Goal: Information Seeking & Learning: Learn about a topic

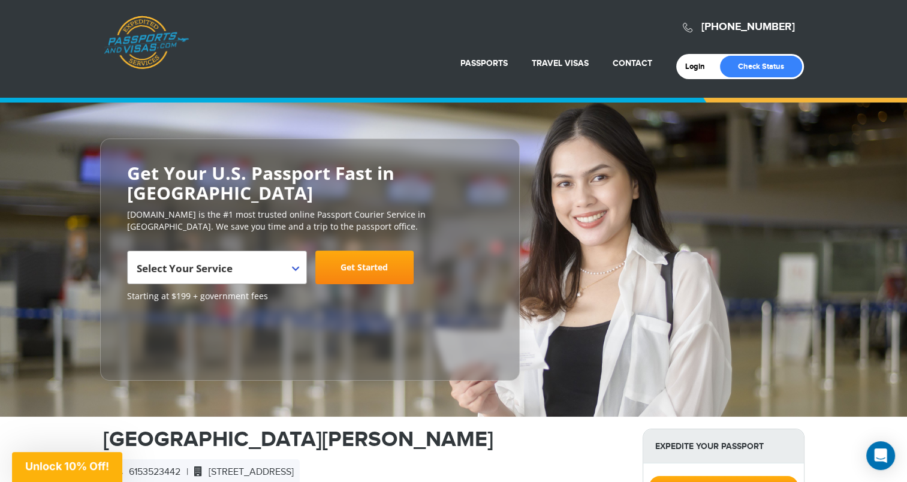
click at [276, 255] on span "Select Your Service" at bounding box center [216, 272] width 158 height 34
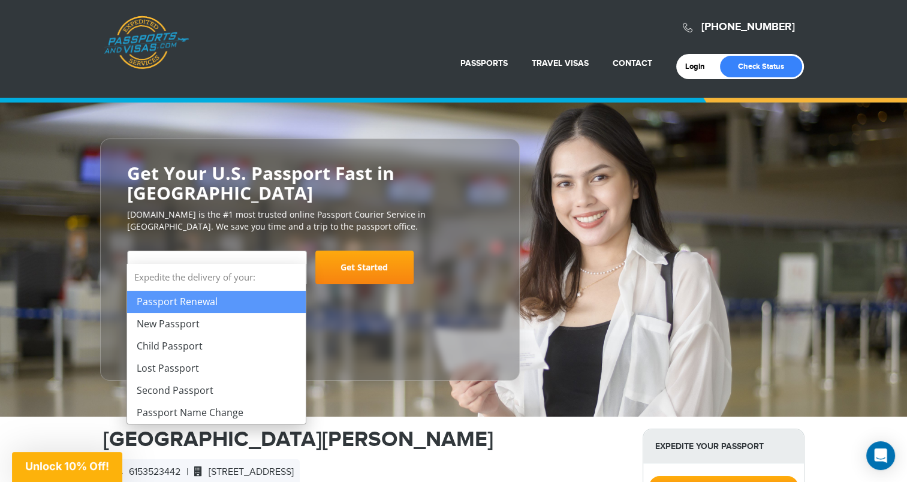
click at [276, 255] on span "Select Your Service" at bounding box center [216, 272] width 158 height 34
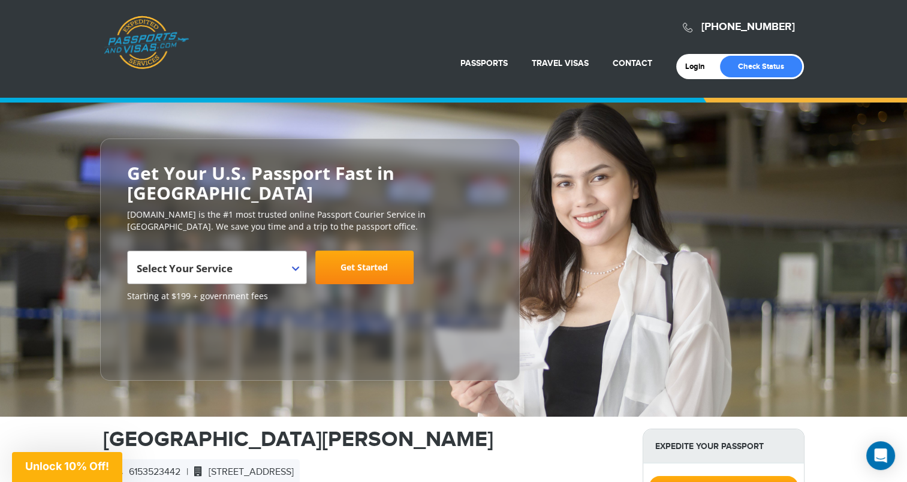
click at [276, 255] on span "Select Your Service" at bounding box center [216, 272] width 158 height 34
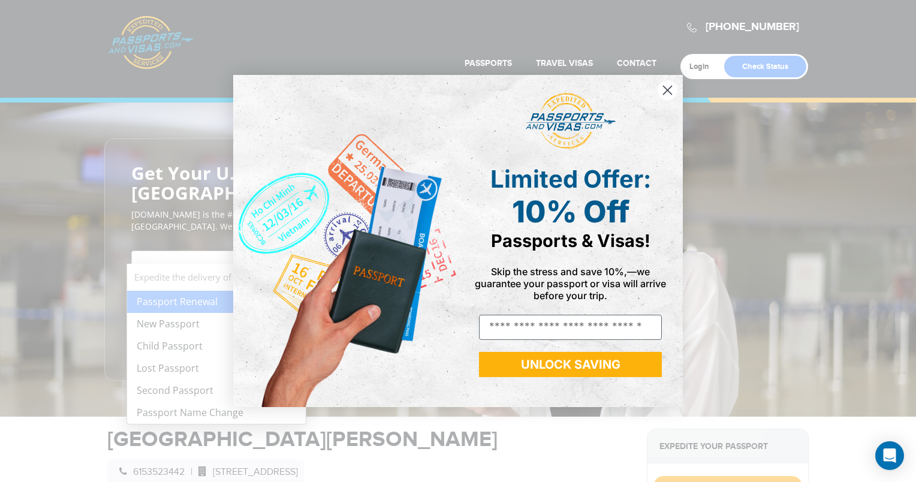
click at [668, 95] on circle "Close dialog" at bounding box center [667, 90] width 20 height 20
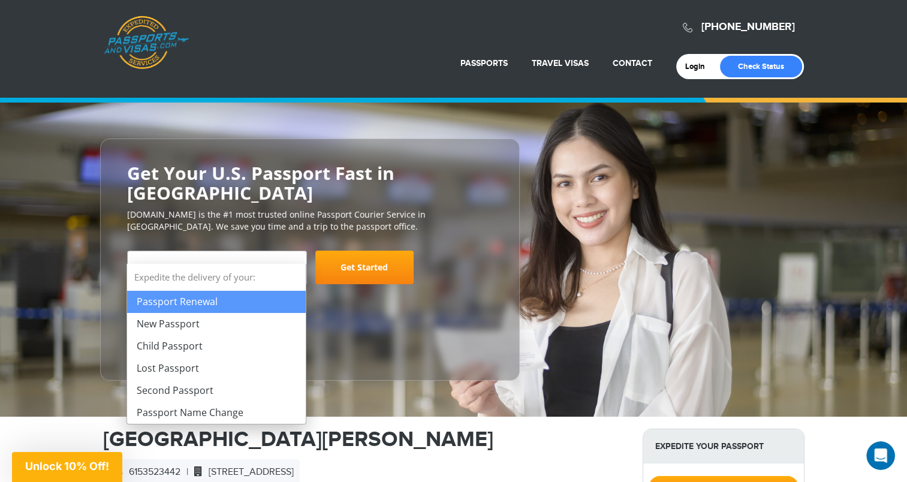
click at [264, 255] on span "Select Your Service" at bounding box center [216, 272] width 158 height 34
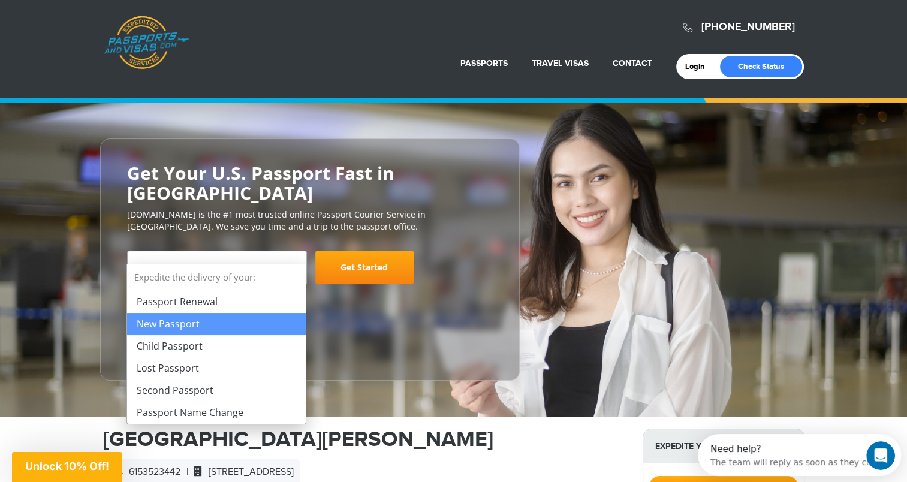
select select "**********"
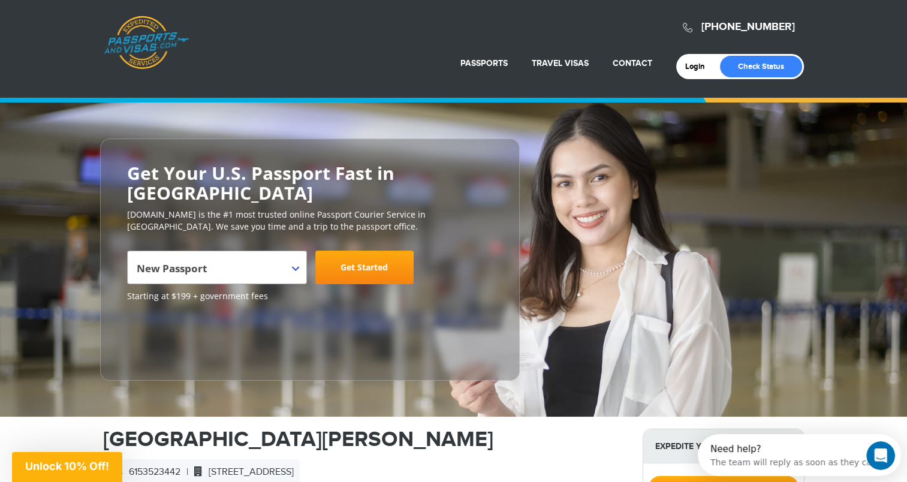
click at [265, 255] on span "New Passport" at bounding box center [216, 272] width 158 height 34
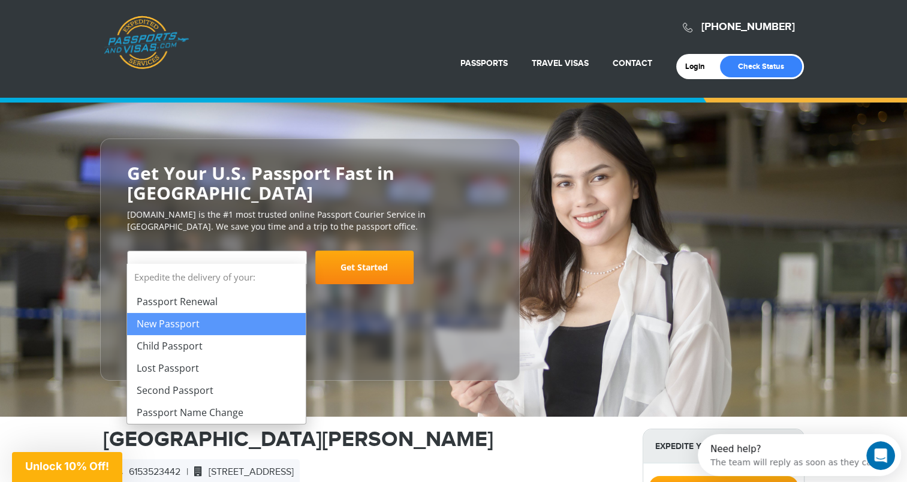
click at [267, 255] on span "New Passport" at bounding box center [216, 272] width 158 height 34
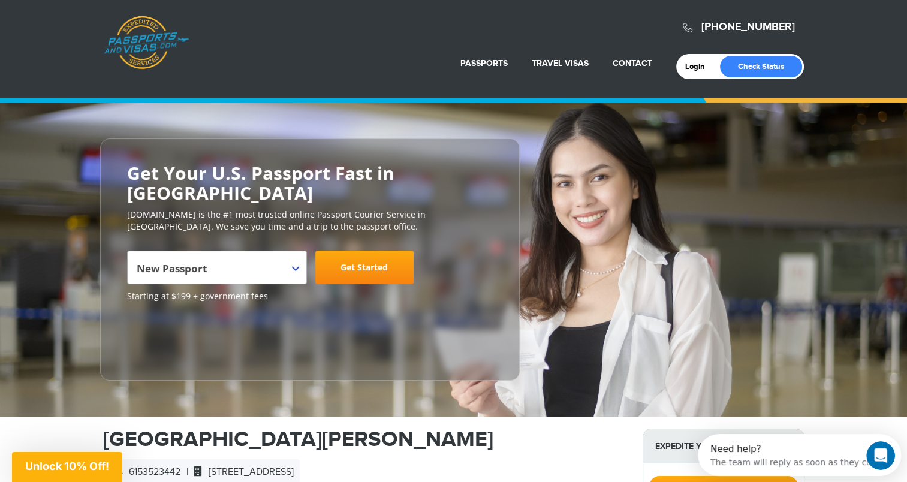
click at [381, 250] on link "Get Started" at bounding box center [364, 267] width 98 height 34
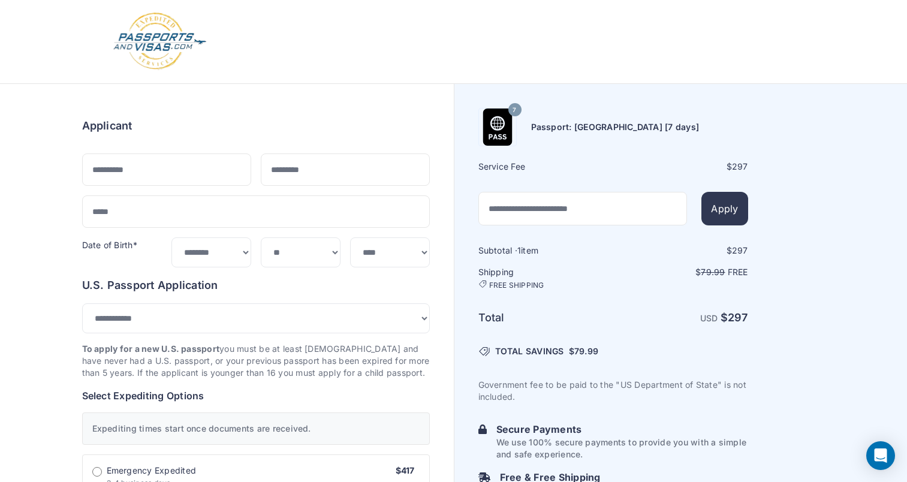
select select "***"
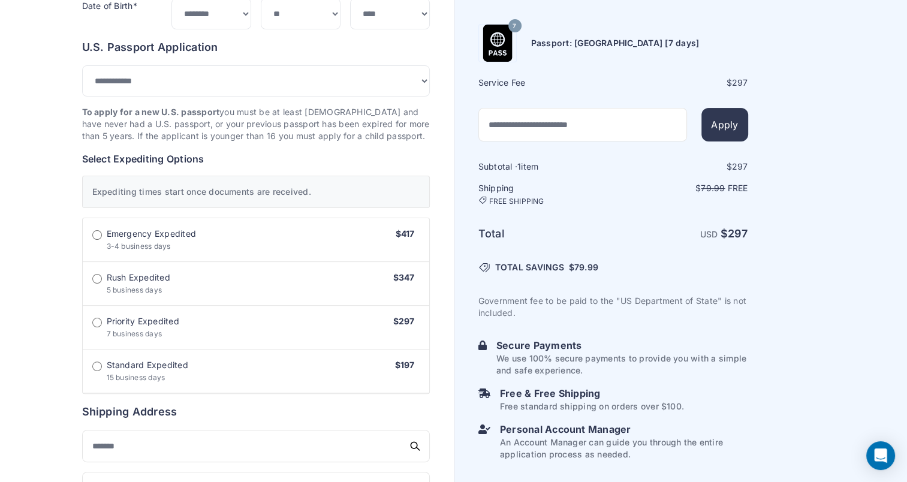
scroll to position [240, 0]
click at [158, 367] on span "Standard Expedited" at bounding box center [147, 364] width 81 height 12
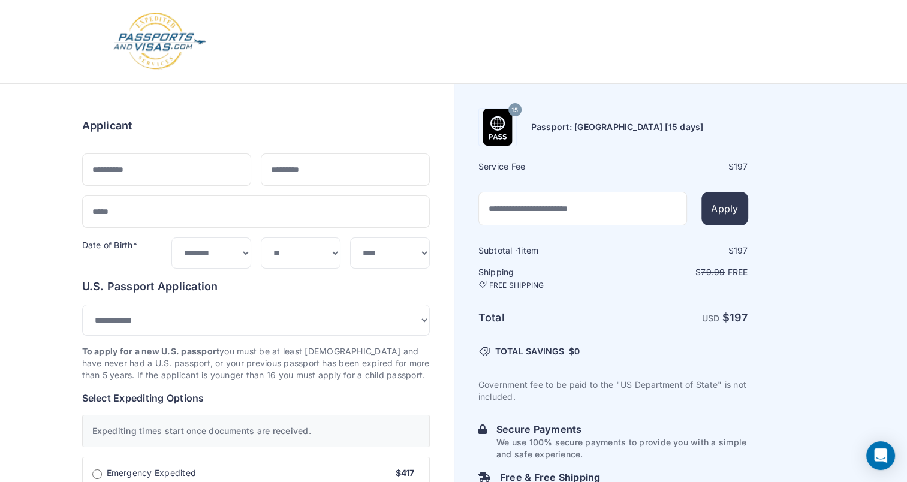
scroll to position [0, 0]
click at [170, 40] on img at bounding box center [159, 41] width 95 height 59
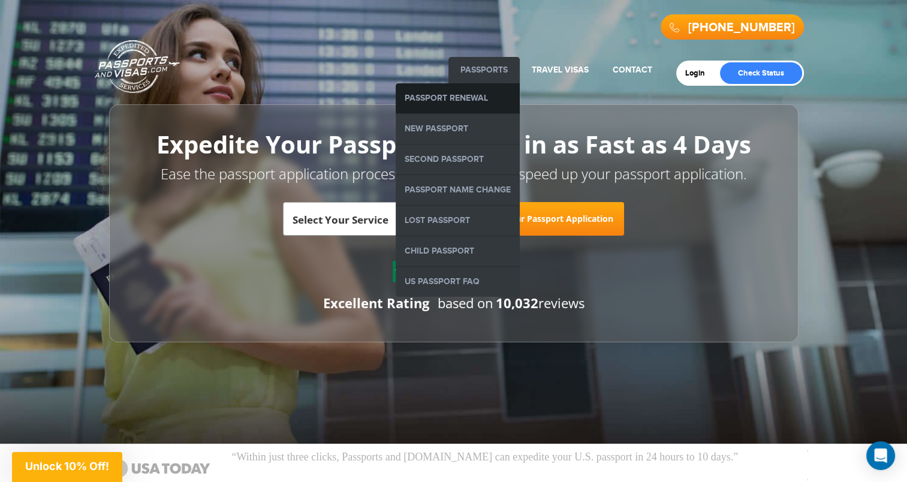
click at [473, 100] on link "Passport Renewal" at bounding box center [458, 98] width 124 height 30
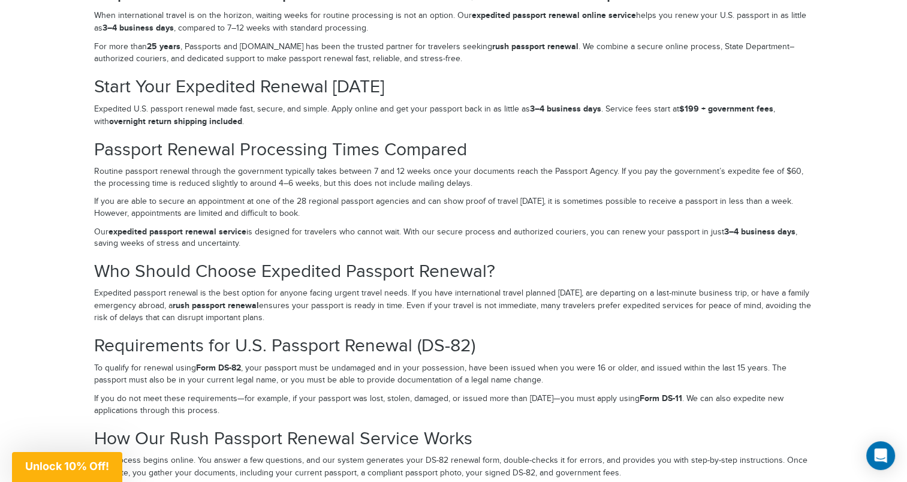
scroll to position [1858, 0]
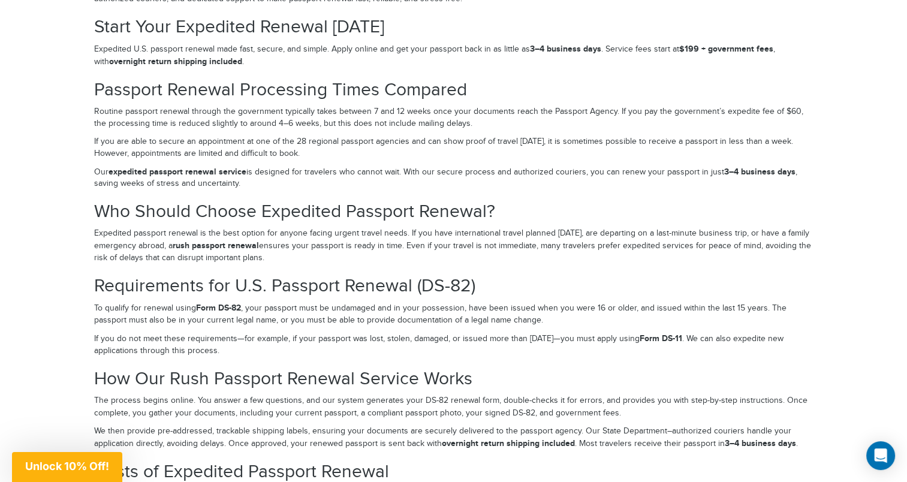
click at [255, 254] on p "Expedited passport renewal is the best option for anyone facing urgent travel n…" at bounding box center [453, 246] width 719 height 37
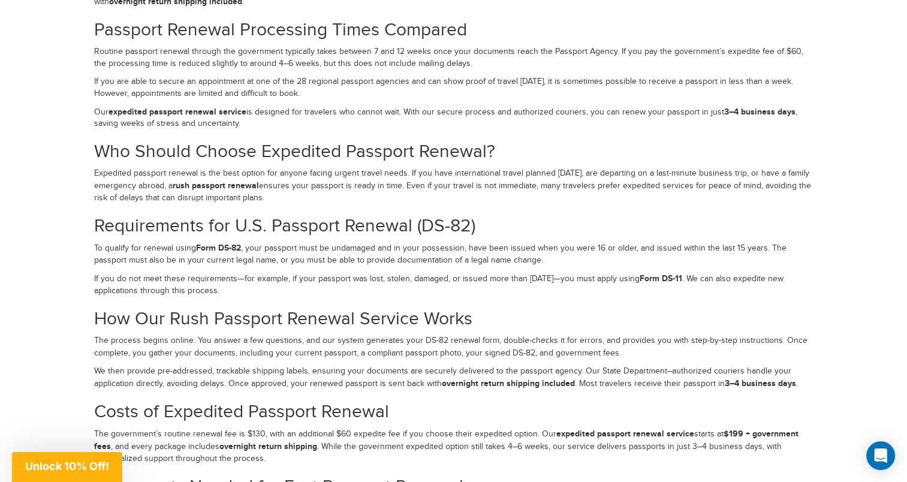
click at [423, 276] on p "If you do not meet these requirements—for example, if your passport was lost, s…" at bounding box center [453, 285] width 719 height 25
click at [682, 273] on strong "Form DS-11" at bounding box center [660, 278] width 43 height 10
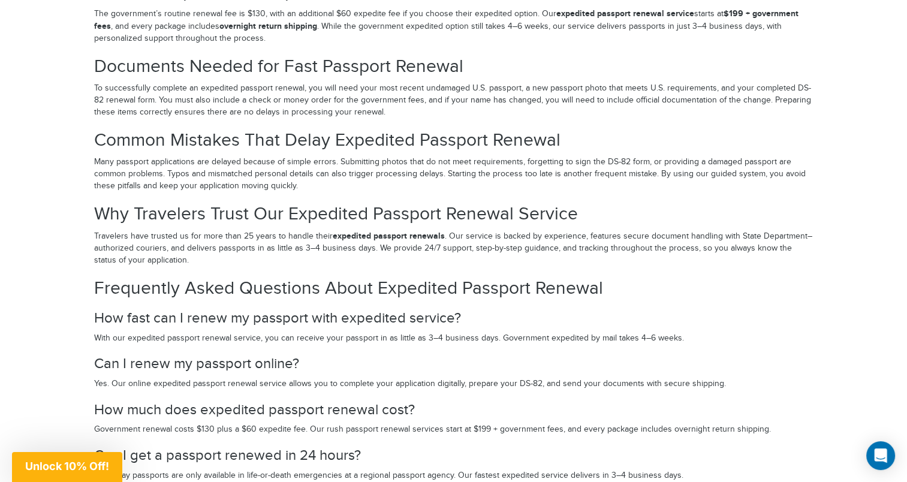
scroll to position [2397, 0]
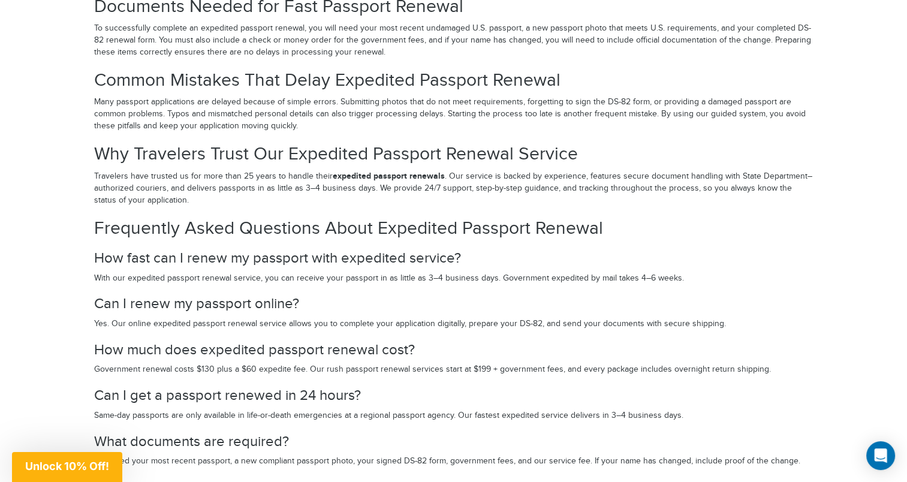
click at [385, 262] on section "Frequently Asked Questions About Expedited Passport Renewal How fast can I rene…" at bounding box center [453, 343] width 719 height 249
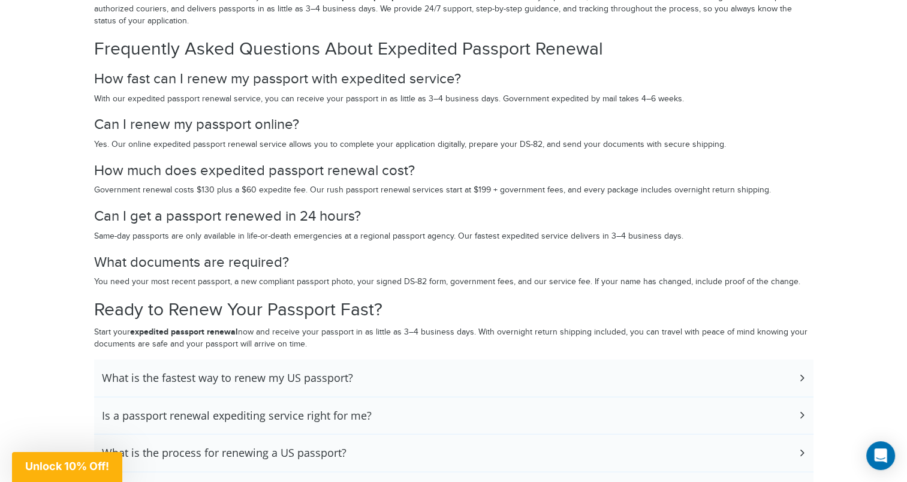
scroll to position [2577, 0]
click at [232, 189] on section "Frequently Asked Questions About Expedited Passport Renewal How fast can I rene…" at bounding box center [453, 163] width 719 height 249
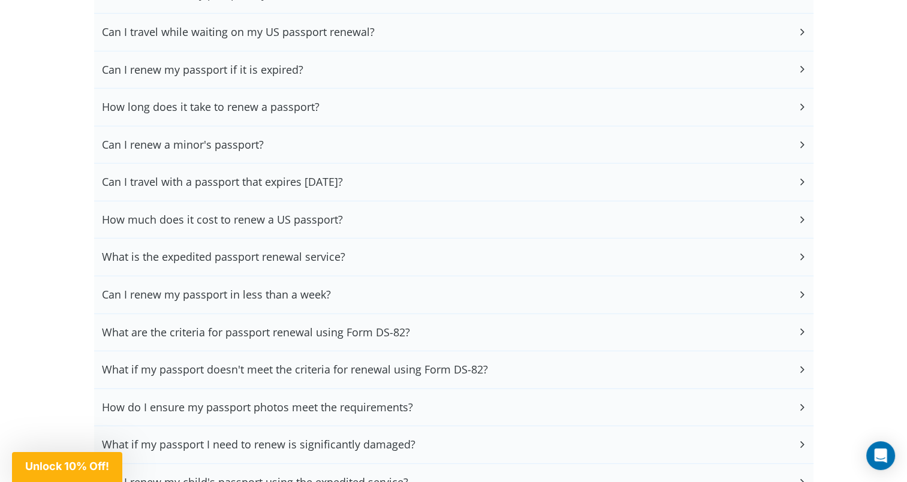
scroll to position [3116, 0]
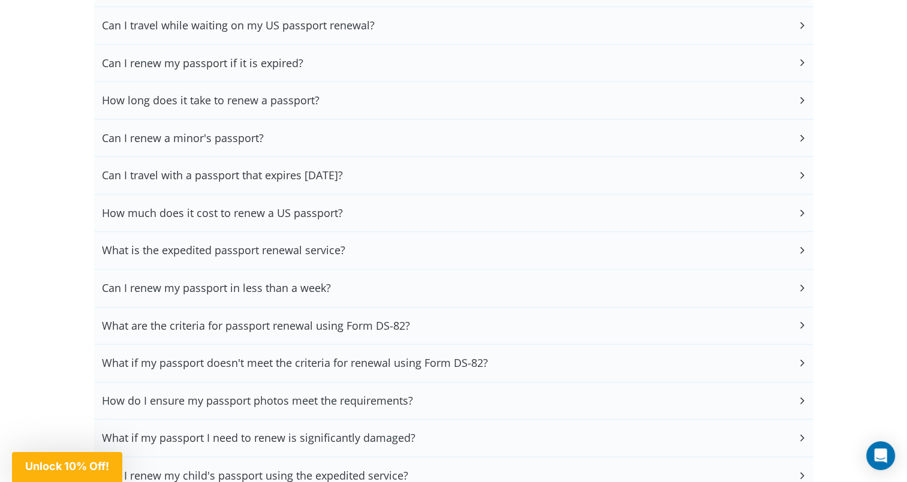
click at [230, 216] on div "How much does it cost to renew a US passport?" at bounding box center [453, 213] width 719 height 37
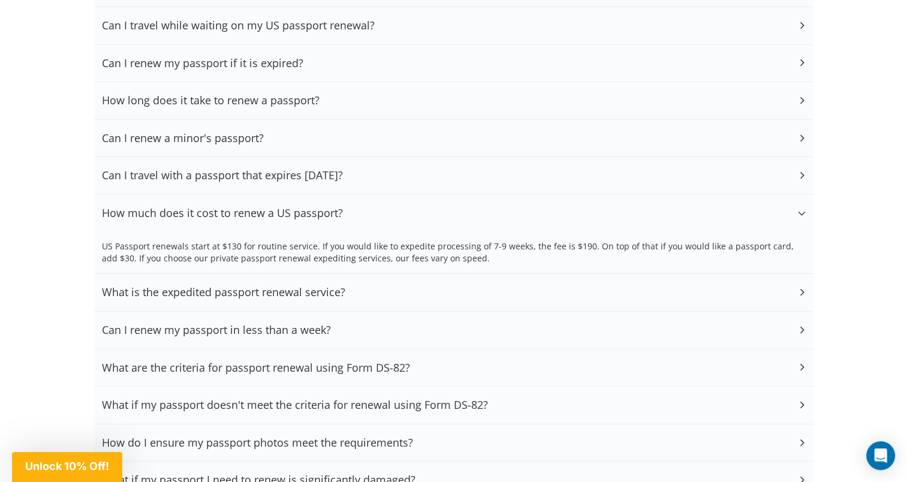
click at [223, 215] on div "How much does it cost to renew a US passport?" at bounding box center [453, 213] width 719 height 37
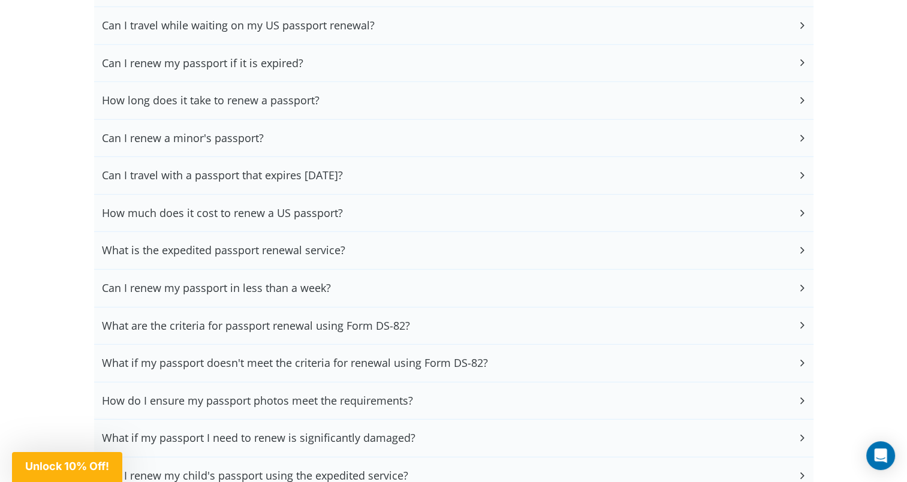
click at [223, 215] on div "How much does it cost to renew a US passport?" at bounding box center [453, 213] width 719 height 37
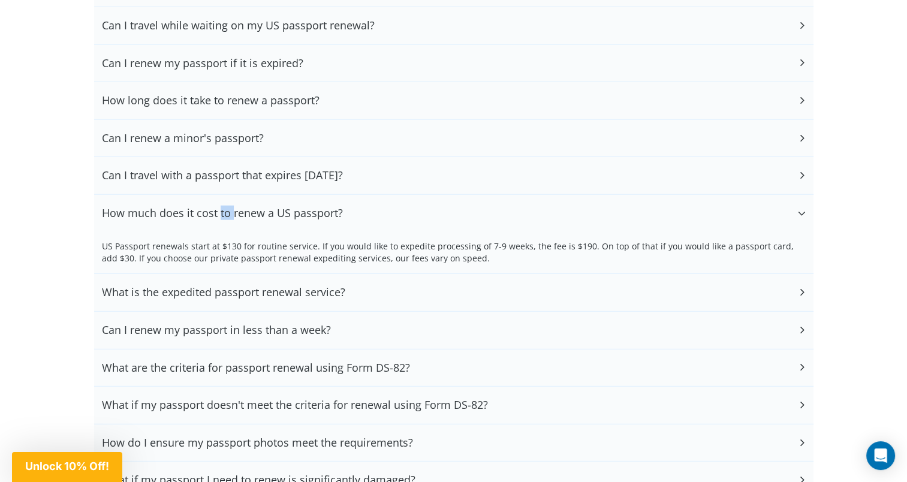
click at [223, 215] on div "How much does it cost to renew a US passport?" at bounding box center [453, 213] width 719 height 37
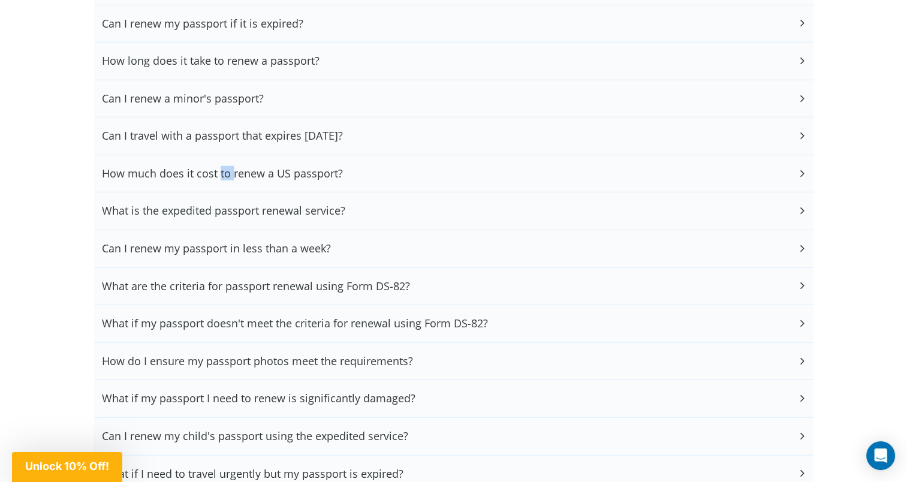
scroll to position [3176, 0]
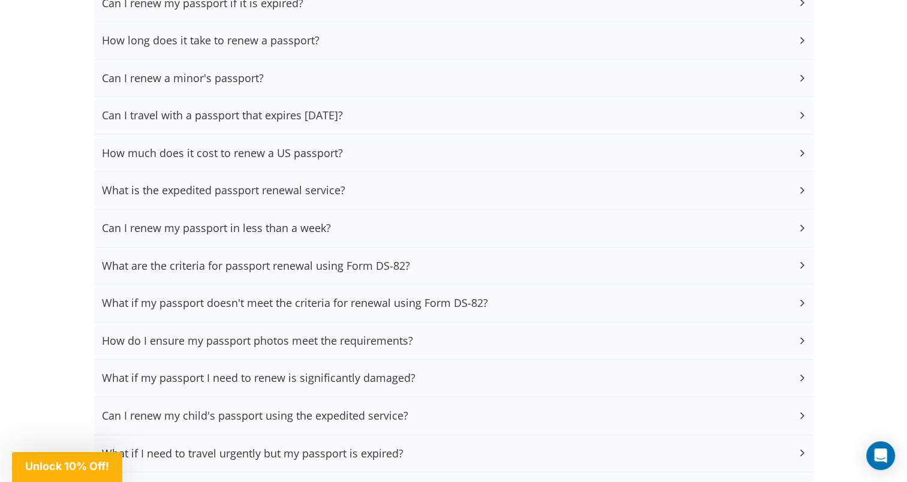
click at [216, 222] on h3 "Can I renew my passport in less than a week?" at bounding box center [216, 228] width 229 height 13
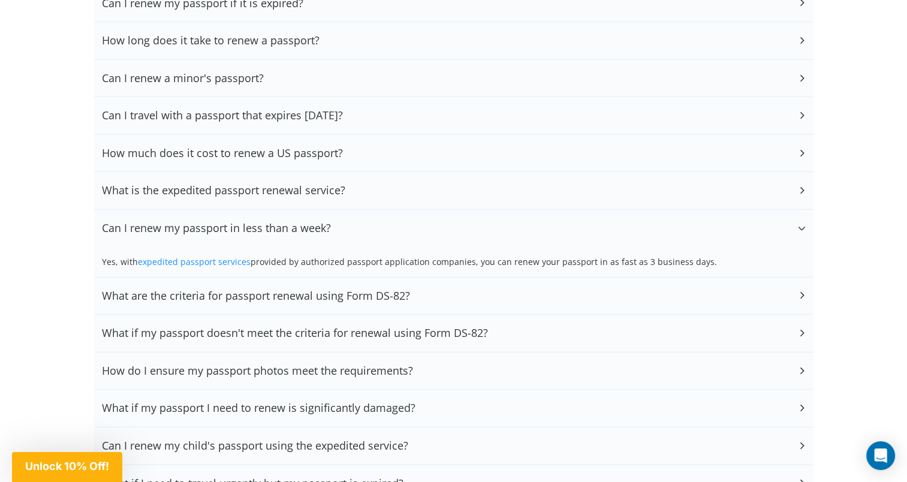
click at [211, 225] on h3 "Can I renew my passport in less than a week?" at bounding box center [216, 228] width 229 height 13
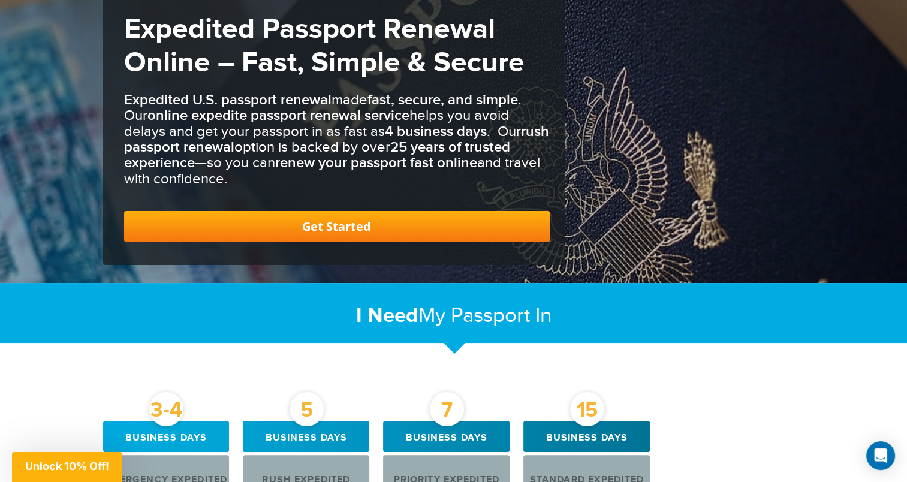
scroll to position [0, 0]
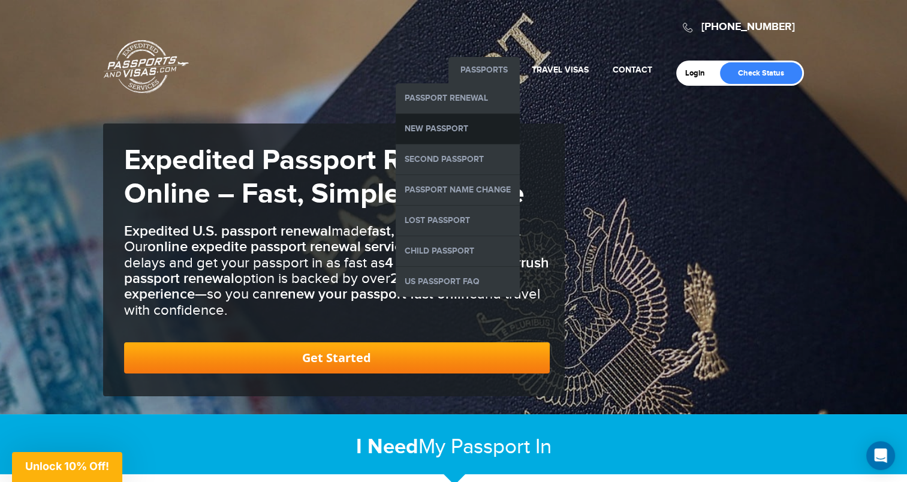
click at [458, 137] on link "New Passport" at bounding box center [458, 129] width 124 height 30
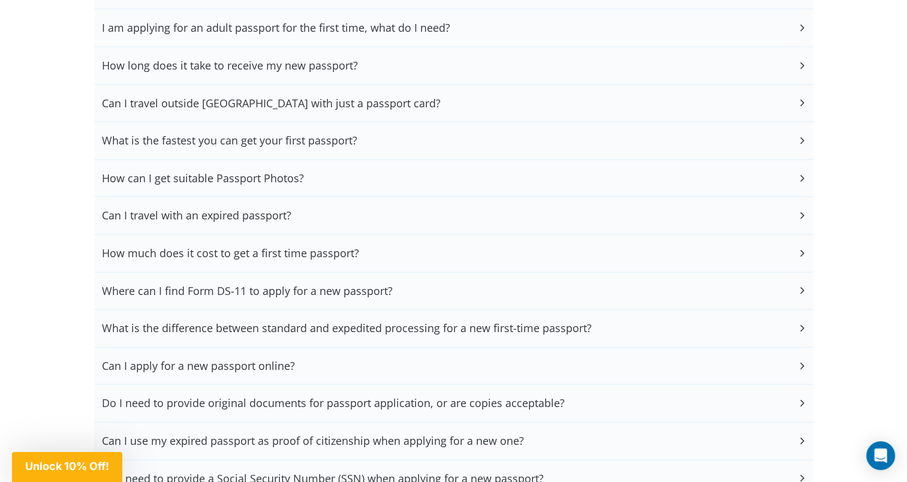
scroll to position [2457, 0]
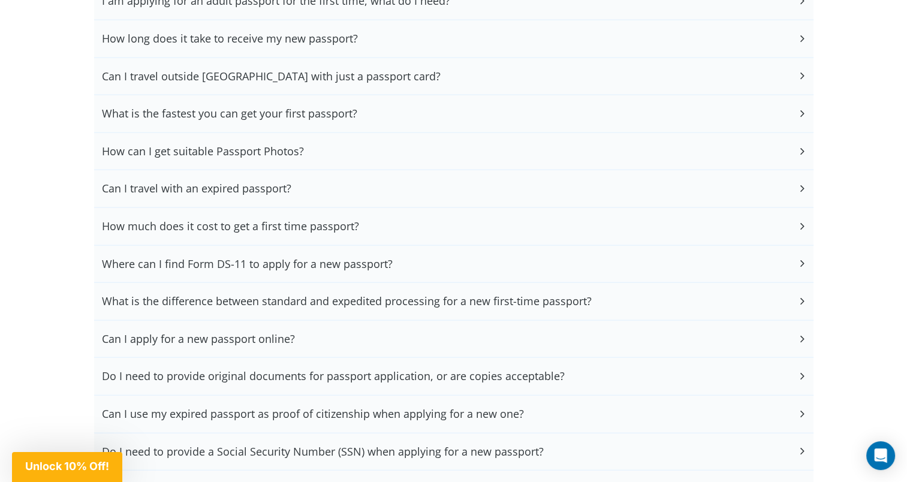
click at [321, 220] on div "How much does it cost to get a first time passport?" at bounding box center [453, 226] width 719 height 37
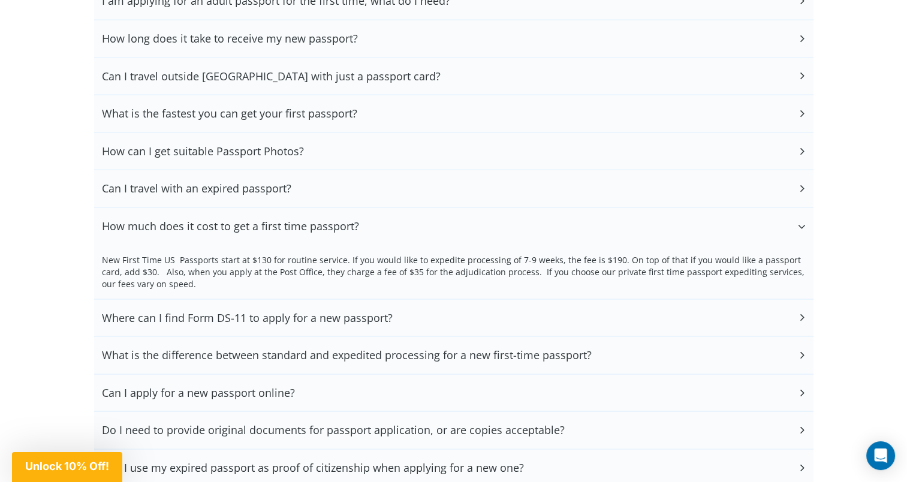
click at [364, 208] on div "How much does it cost to get a first time passport?" at bounding box center [453, 226] width 719 height 37
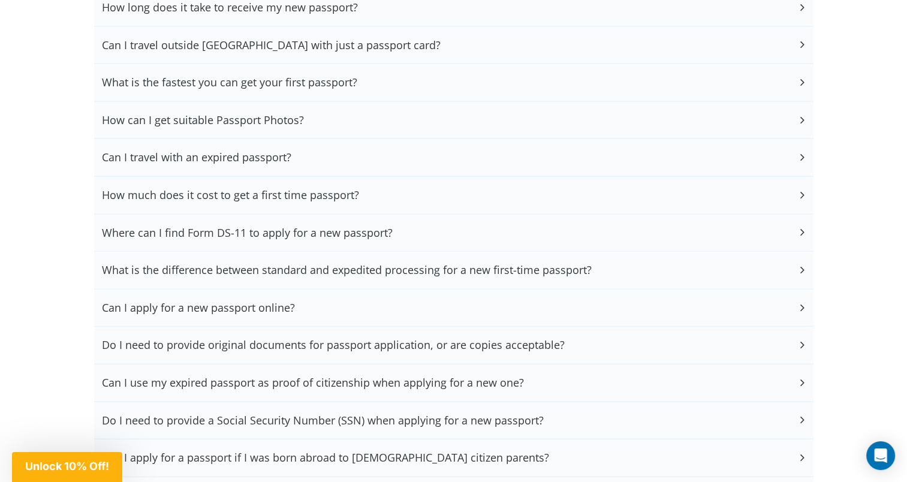
scroll to position [2517, 0]
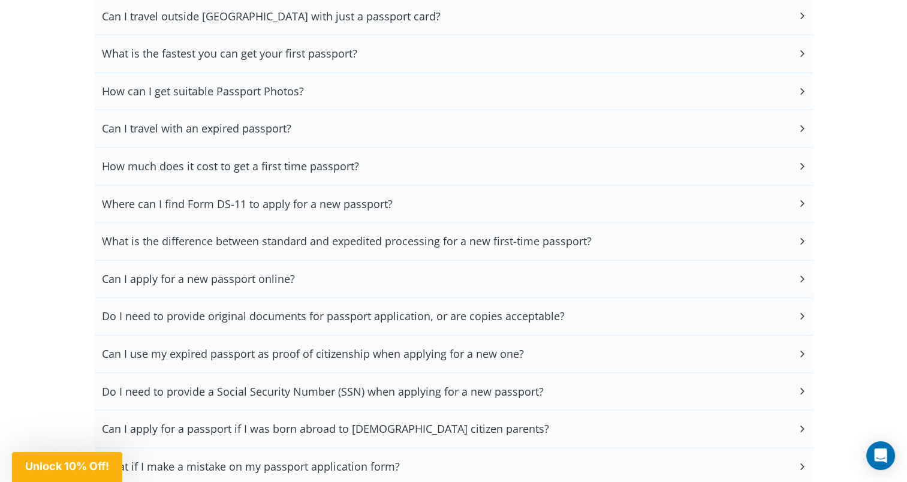
click at [403, 312] on div "Do I need to provide original documents for passport application, or are copies…" at bounding box center [453, 316] width 719 height 37
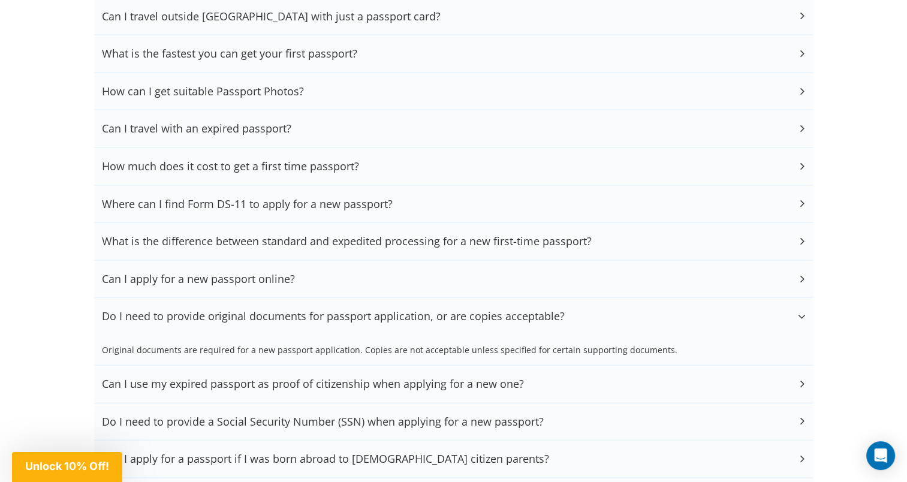
click at [404, 310] on h3 "Do I need to provide original documents for passport application, or are copies…" at bounding box center [333, 316] width 463 height 13
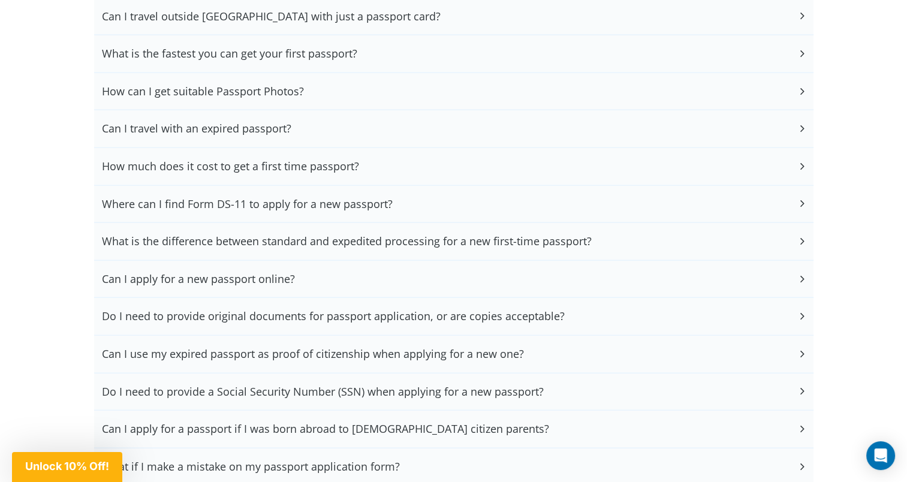
scroll to position [2577, 0]
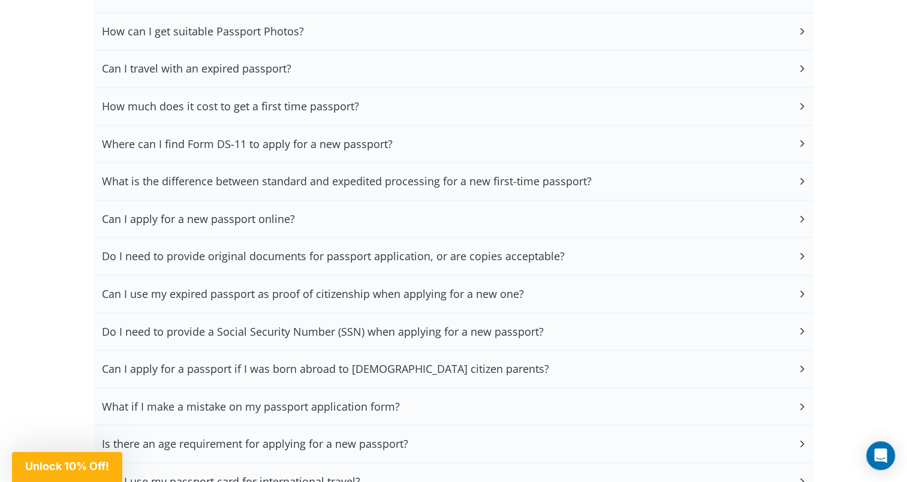
click at [288, 201] on div "Can I apply for a new passport online?" at bounding box center [453, 219] width 719 height 37
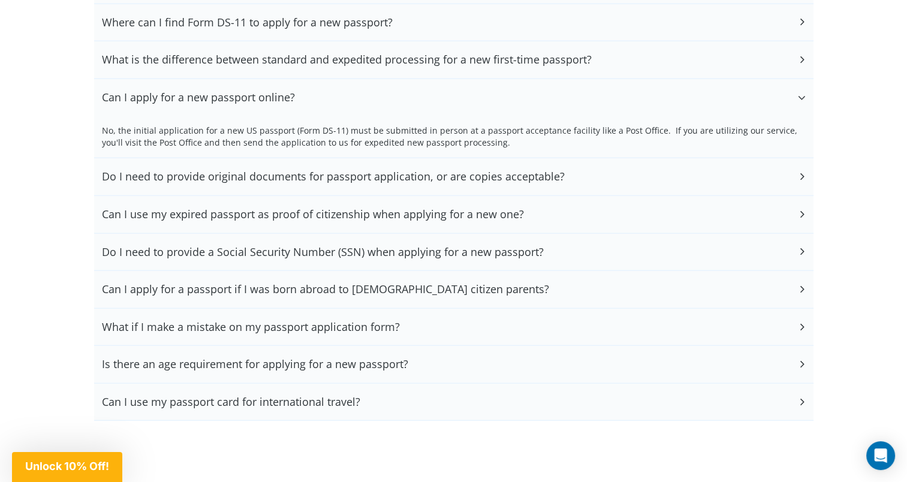
scroll to position [2697, 0]
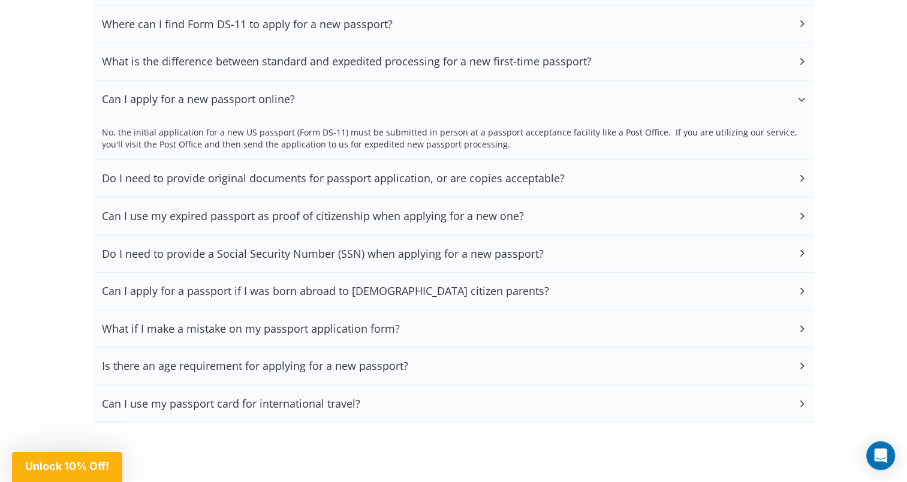
click at [339, 285] on div "Can I apply for a passport if I was born abroad to US citizen parents?" at bounding box center [453, 291] width 719 height 37
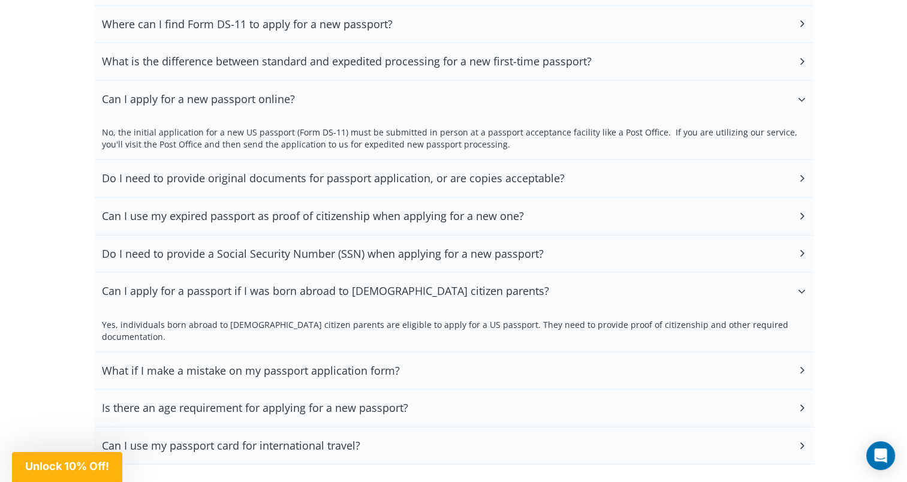
click at [339, 285] on div "Can I apply for a passport if I was born abroad to US citizen parents?" at bounding box center [453, 291] width 719 height 37
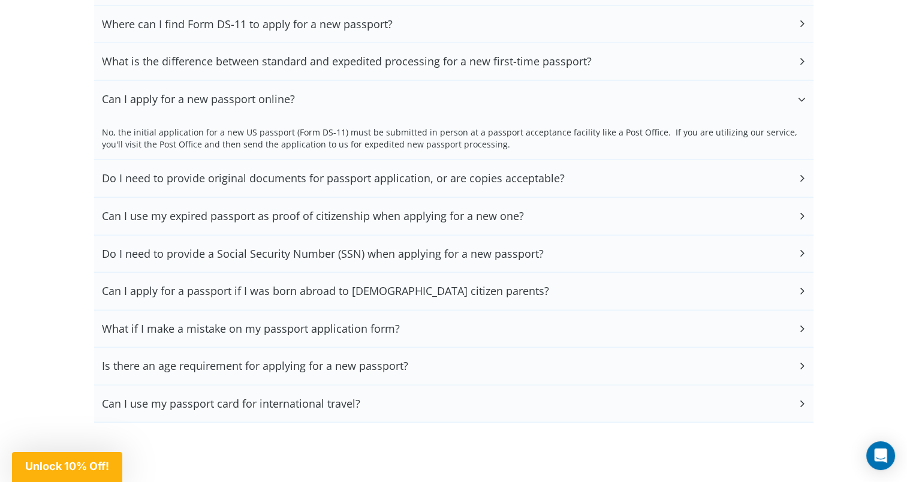
click at [352, 247] on h3 "Do I need to provide a Social Security Number (SSN) when applying for a new pas…" at bounding box center [323, 253] width 442 height 13
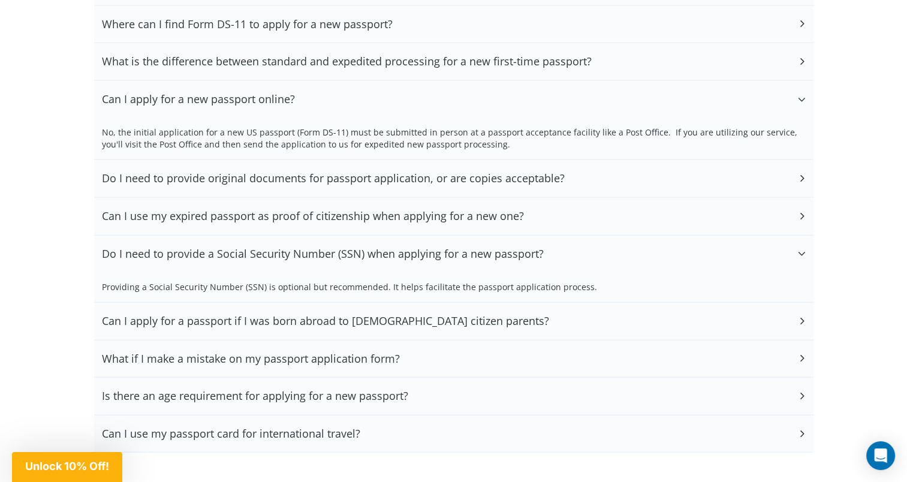
click at [352, 247] on h3 "Do I need to provide a Social Security Number (SSN) when applying for a new pas…" at bounding box center [323, 253] width 442 height 13
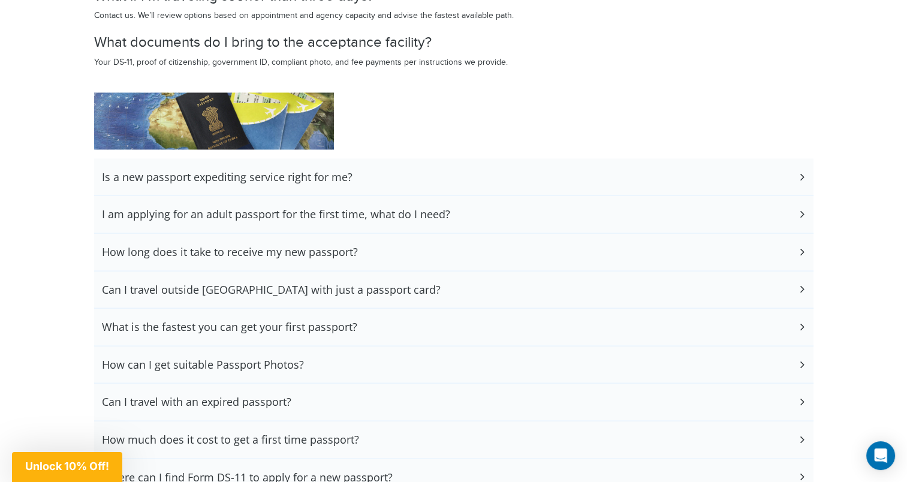
scroll to position [2217, 0]
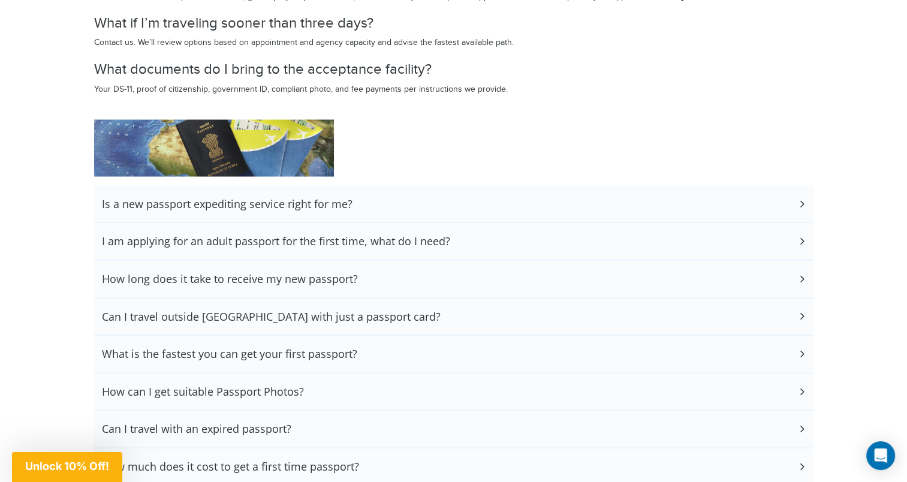
click at [285, 373] on div "How can I get suitable Passport Photos?" at bounding box center [453, 391] width 719 height 37
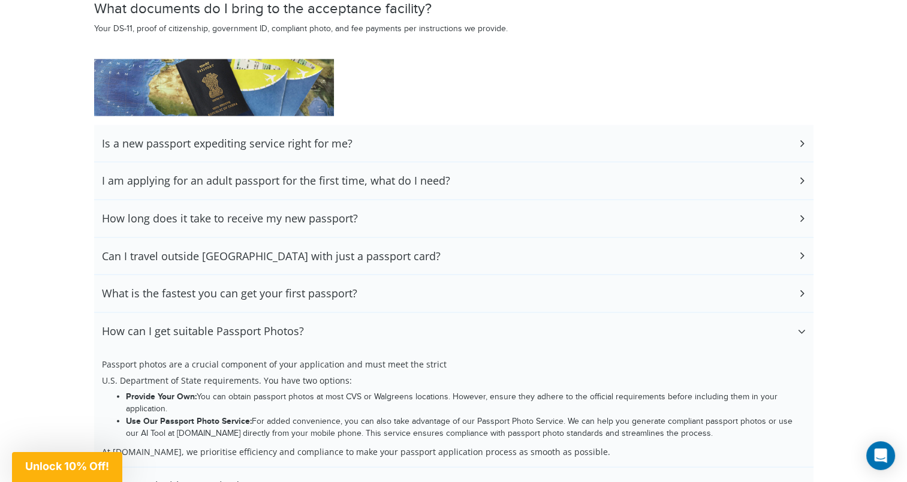
scroll to position [2337, 0]
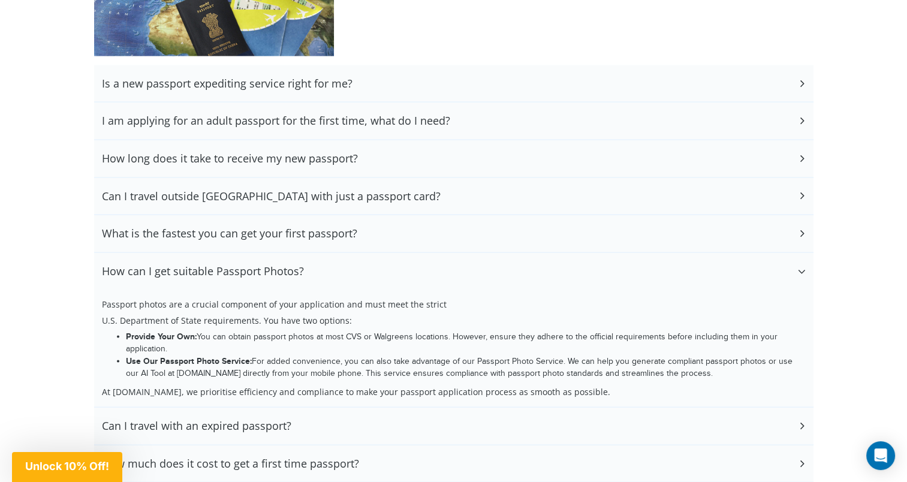
click at [418, 270] on div "How can I get suitable Passport Photos?" at bounding box center [453, 271] width 719 height 37
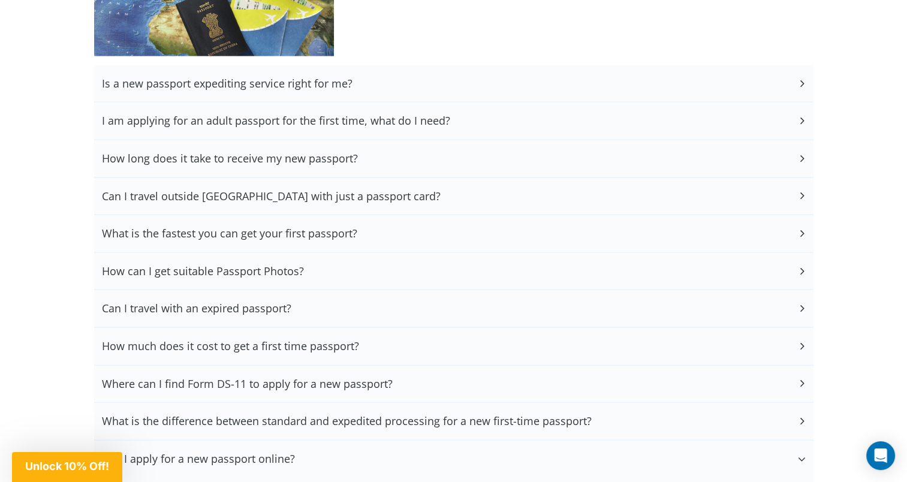
click at [403, 230] on div "What is the fastest you can get your first passport?" at bounding box center [453, 233] width 719 height 37
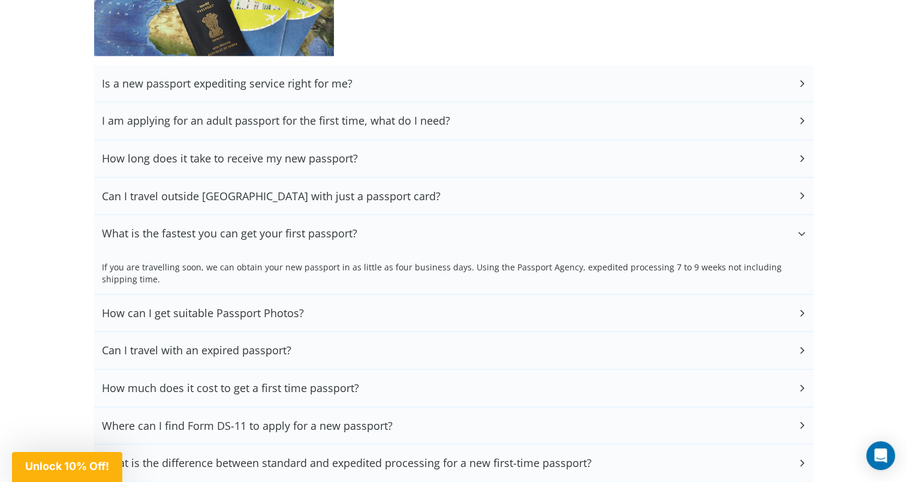
click at [372, 190] on h3 "Can I travel outside the United States with just a passport card?" at bounding box center [271, 196] width 339 height 13
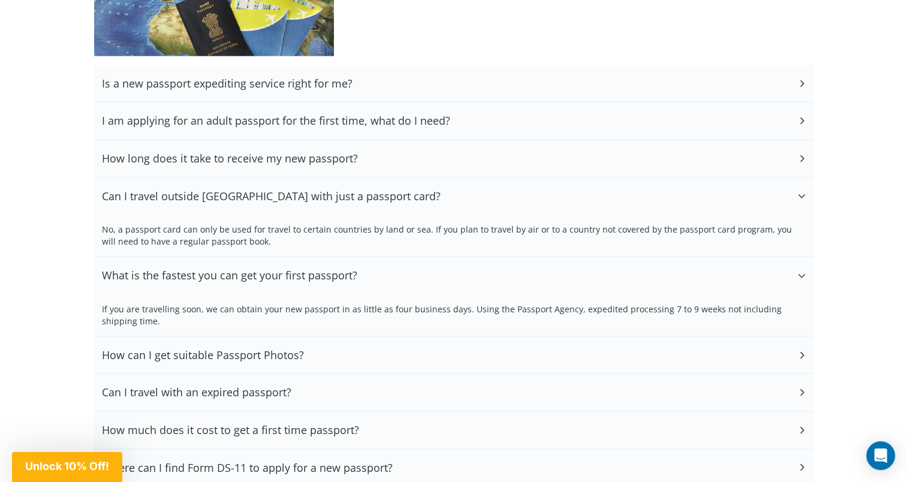
click at [372, 190] on h3 "Can I travel outside the United States with just a passport card?" at bounding box center [271, 196] width 339 height 13
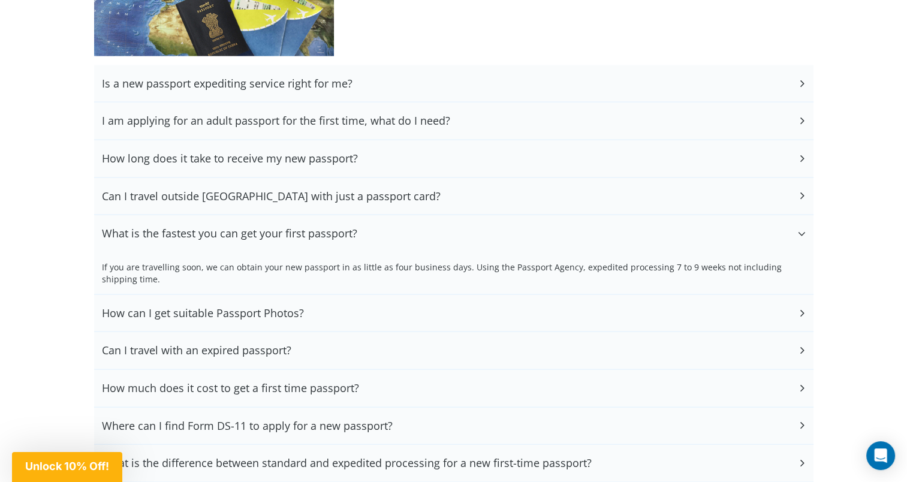
click at [350, 152] on h3 "How long does it take to receive my new passport?" at bounding box center [230, 158] width 256 height 13
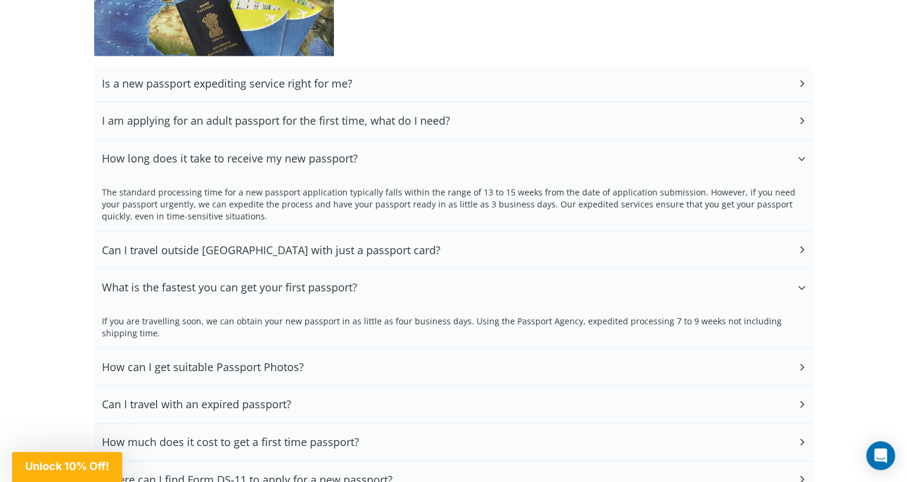
click at [350, 152] on h3 "How long does it take to receive my new passport?" at bounding box center [230, 158] width 256 height 13
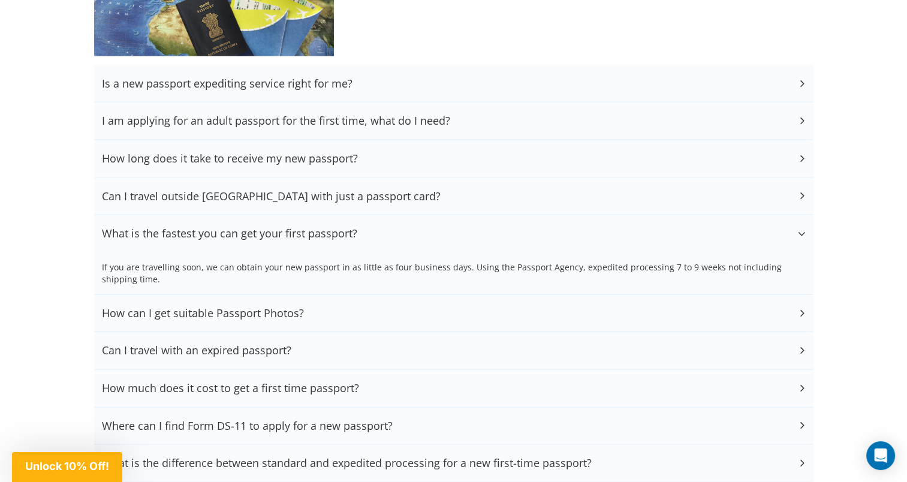
click at [338, 116] on div "I am applying for an adult passport for the first time, what do I need?" at bounding box center [453, 120] width 719 height 37
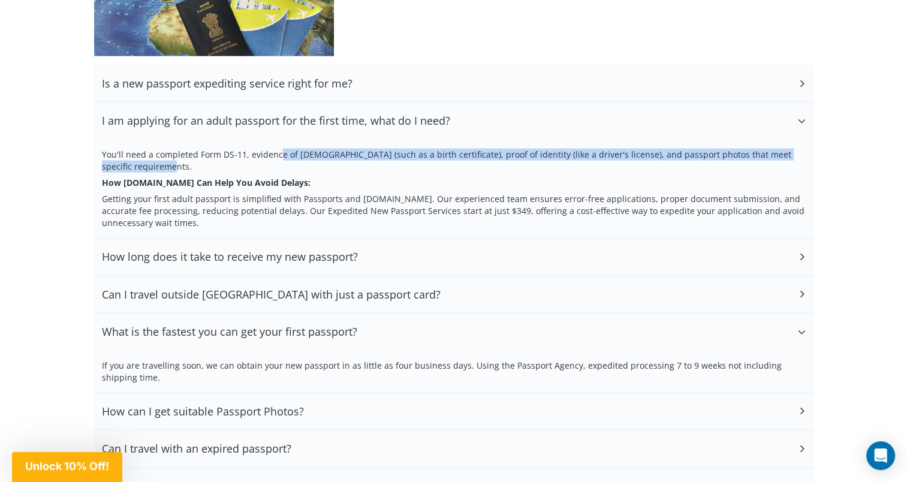
drag, startPoint x: 277, startPoint y: 144, endPoint x: 316, endPoint y: 151, distance: 39.5
click at [316, 151] on p "You'll need a completed Form DS-11, evidence of US citizenship (such as a birth…" at bounding box center [454, 161] width 704 height 24
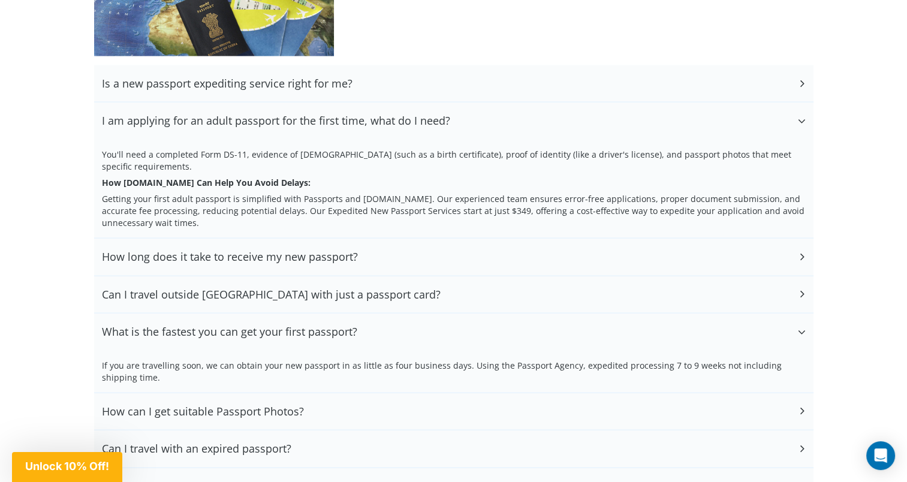
click at [463, 177] on p "How Passportsandvisas.com Can Help You Avoid Delays:" at bounding box center [454, 183] width 704 height 12
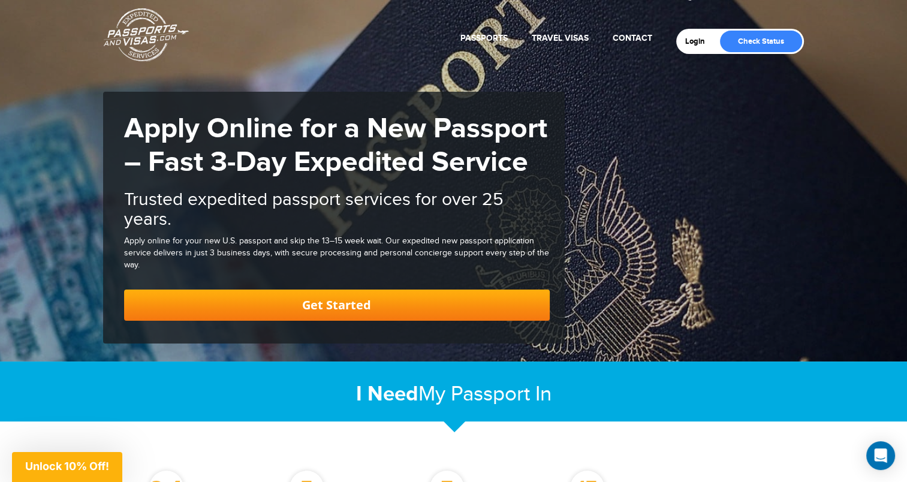
scroll to position [0, 0]
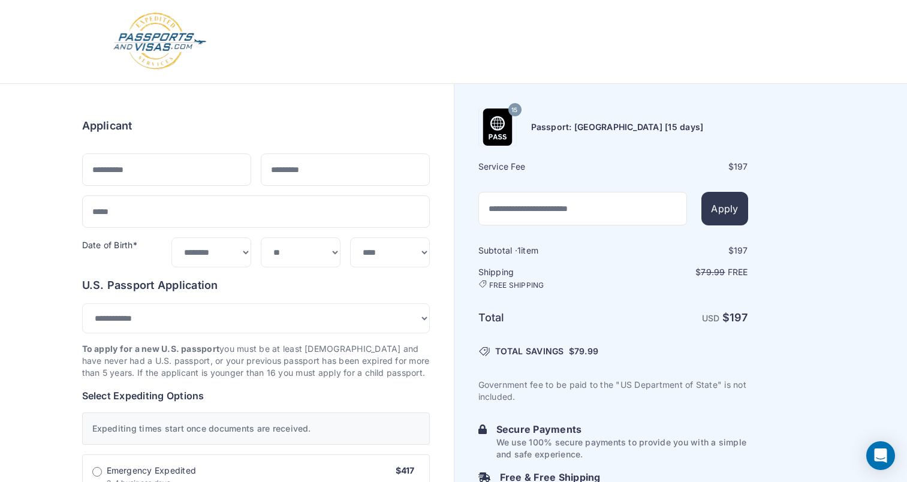
select select "***"
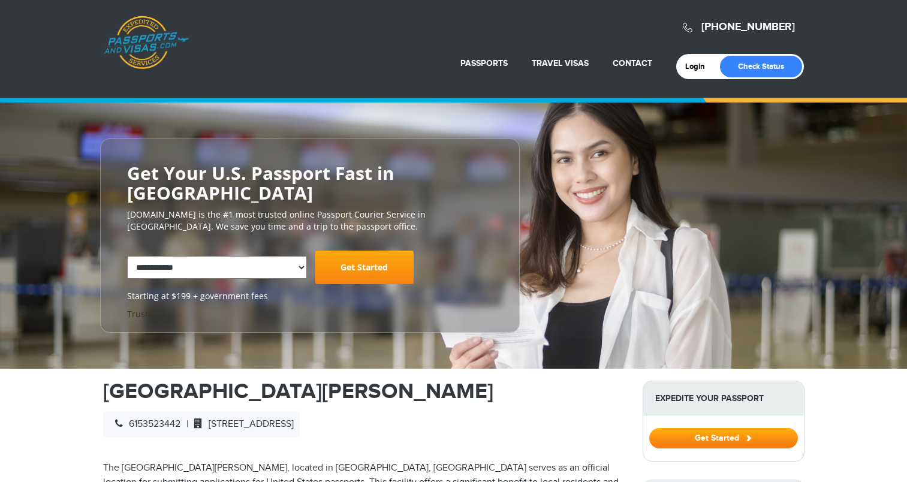
select select "**********"
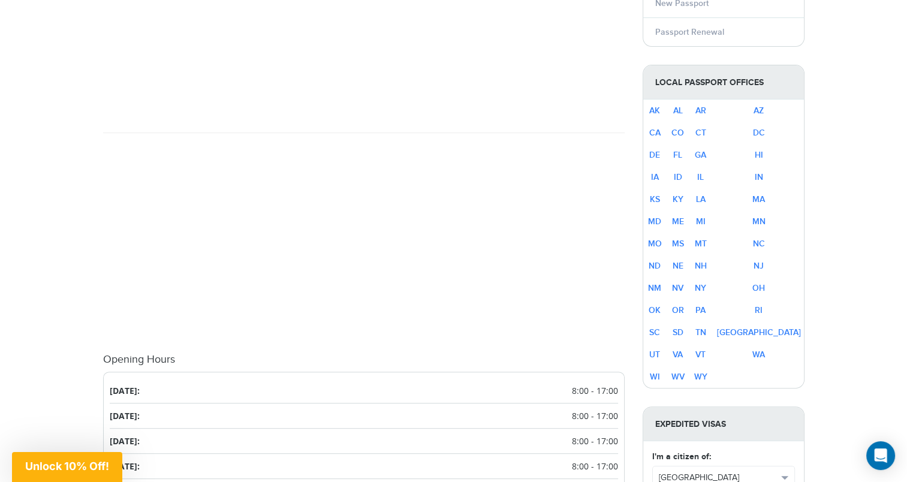
scroll to position [479, 0]
